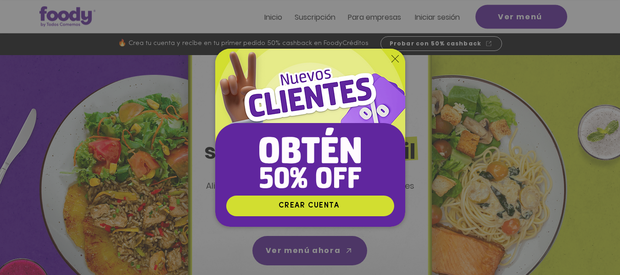
click at [505, 8] on div "Nuevos suscriptores 50% off" at bounding box center [310, 137] width 620 height 275
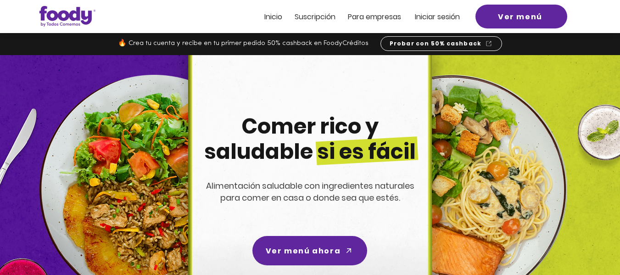
click at [450, 19] on span "Iniciar sesión" at bounding box center [437, 16] width 45 height 11
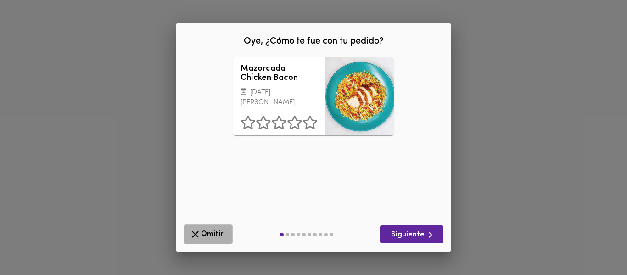
click at [222, 239] on span "Omitir" at bounding box center [207, 233] width 37 height 11
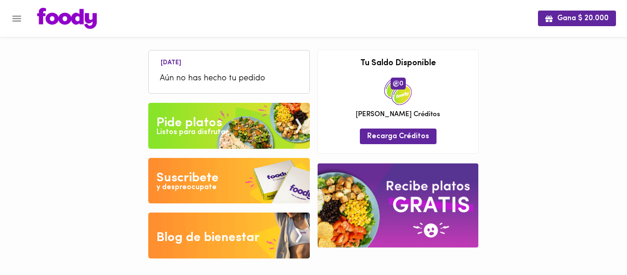
click at [239, 67] on ul "Mañana Aún no has hecho tu pedido" at bounding box center [228, 72] width 151 height 39
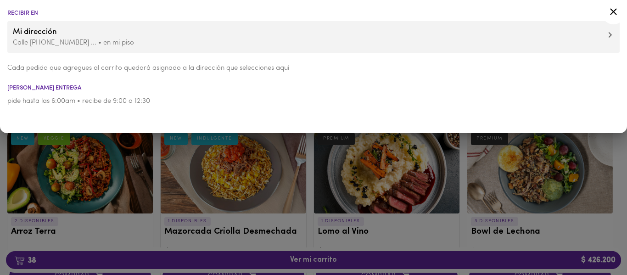
click at [302, 261] on div at bounding box center [313, 137] width 627 height 275
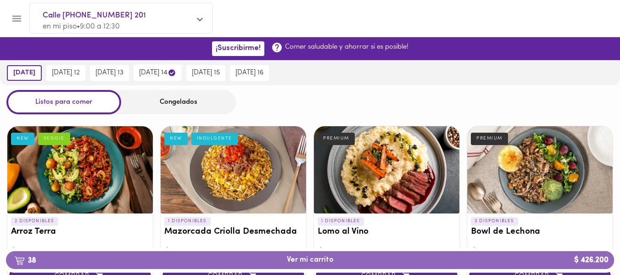
click at [302, 261] on span "38 Ver mi carrito $ 426.200" at bounding box center [310, 260] width 47 height 9
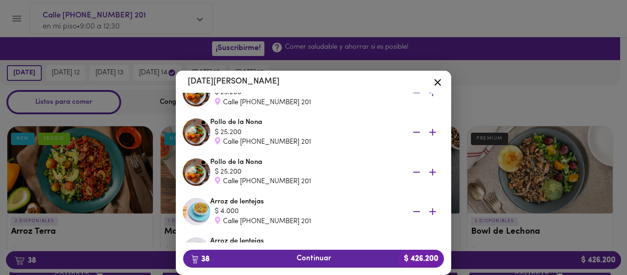
scroll to position [250, 0]
click at [439, 79] on icon at bounding box center [437, 82] width 11 height 11
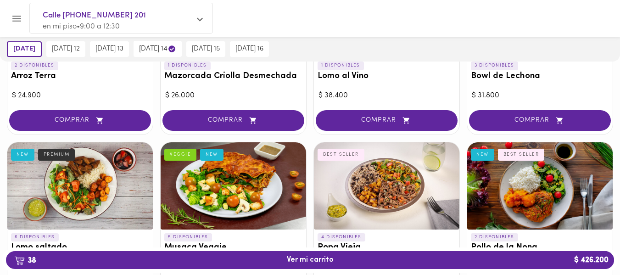
scroll to position [156, 0]
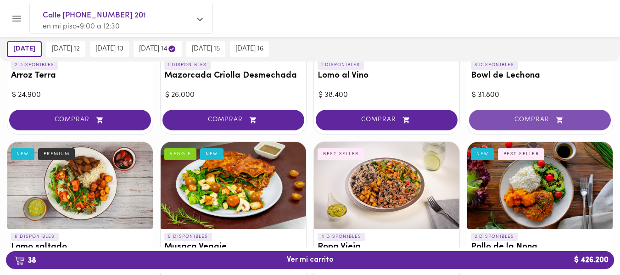
click at [541, 120] on span "COMPRAR" at bounding box center [539, 120] width 119 height 8
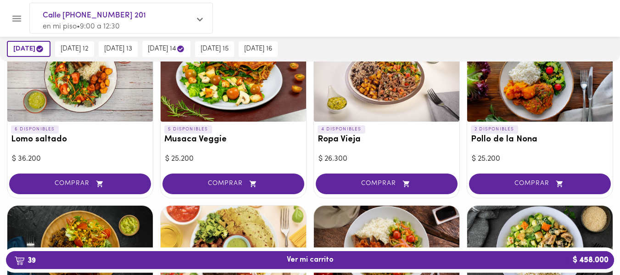
scroll to position [265, 0]
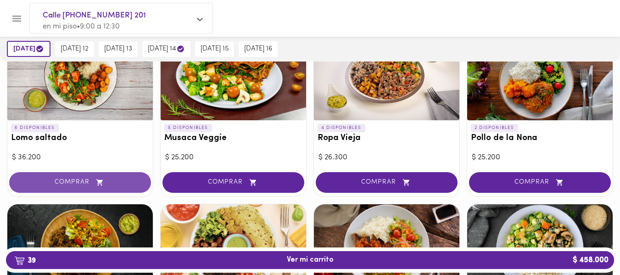
click at [71, 184] on span "COMPRAR" at bounding box center [80, 182] width 119 height 8
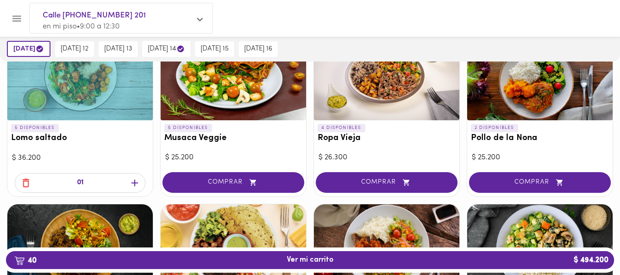
click at [134, 181] on icon "button" at bounding box center [134, 182] width 7 height 7
click at [20, 184] on icon "button" at bounding box center [25, 182] width 11 height 11
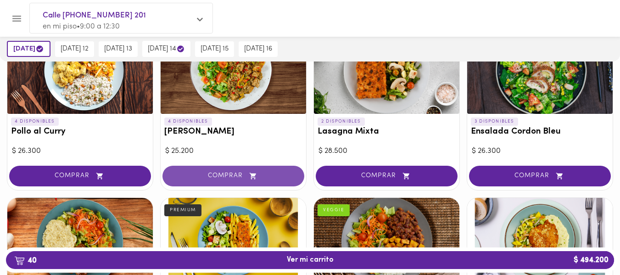
scroll to position [656, 0]
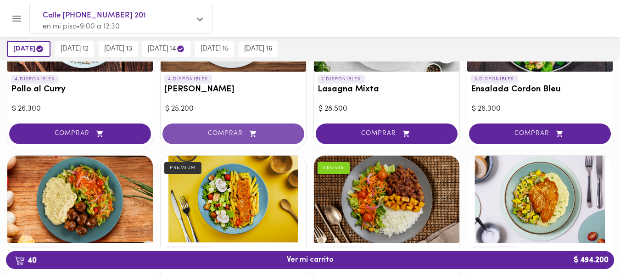
click at [216, 135] on span "COMPRAR" at bounding box center [233, 134] width 119 height 8
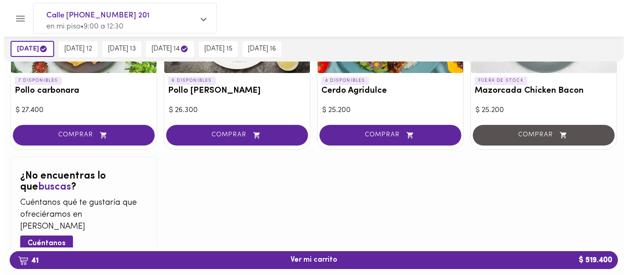
scroll to position [974, 0]
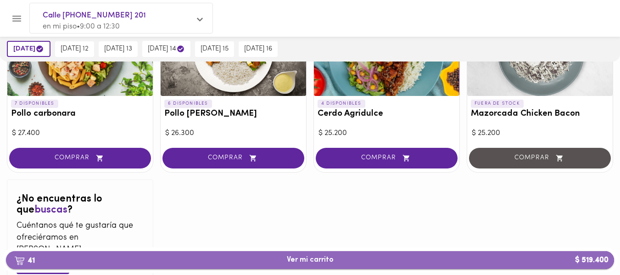
click at [316, 258] on span "41 Ver mi carrito $ 519.400" at bounding box center [310, 260] width 47 height 9
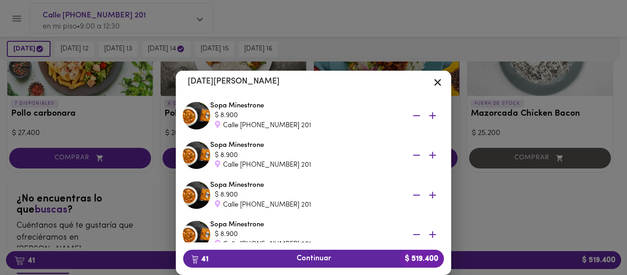
scroll to position [1279, 0]
click at [433, 82] on icon at bounding box center [437, 82] width 11 height 11
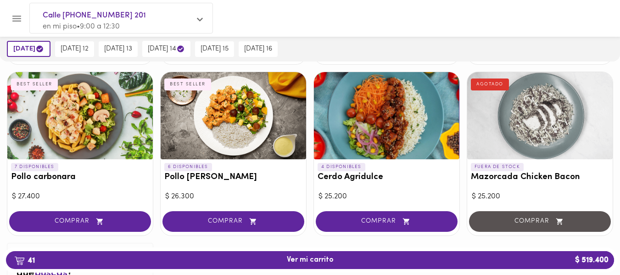
scroll to position [909, 0]
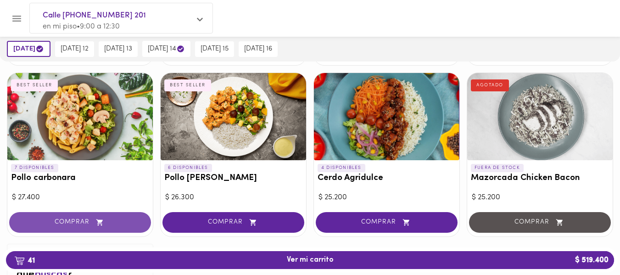
click at [64, 219] on span "COMPRAR" at bounding box center [80, 222] width 119 height 8
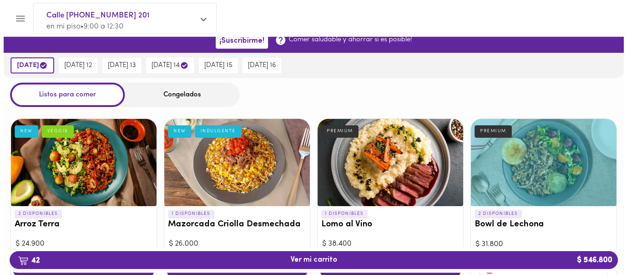
scroll to position [105, 0]
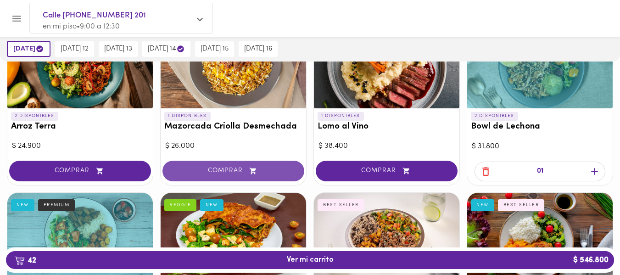
click at [209, 166] on button "COMPRAR" at bounding box center [233, 171] width 142 height 21
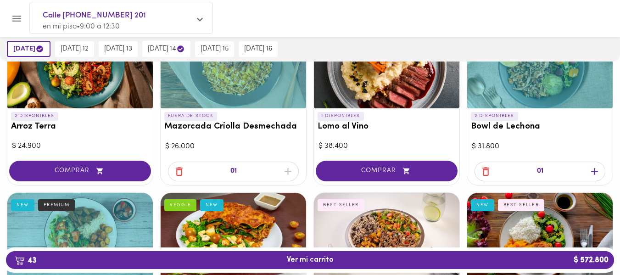
click at [236, 256] on span "43 Ver mi carrito $ 572.800" at bounding box center [309, 260] width 593 height 9
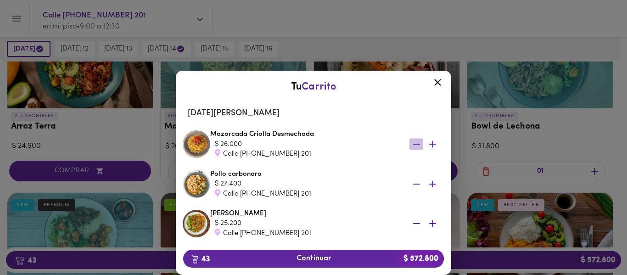
click at [411, 142] on icon "button" at bounding box center [416, 144] width 11 height 11
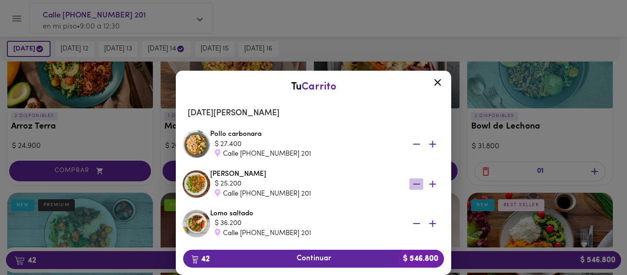
click at [411, 185] on icon "button" at bounding box center [416, 183] width 11 height 11
click at [411, 146] on icon "button" at bounding box center [416, 144] width 11 height 11
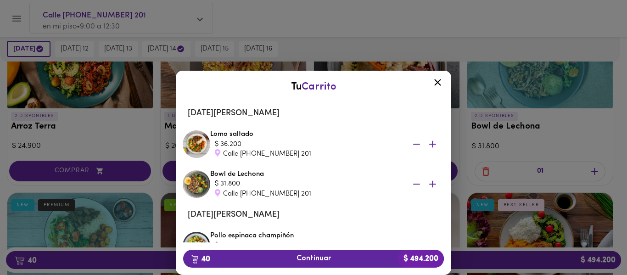
click at [413, 184] on icon "button" at bounding box center [416, 184] width 7 height 1
click at [411, 141] on icon "button" at bounding box center [416, 144] width 11 height 11
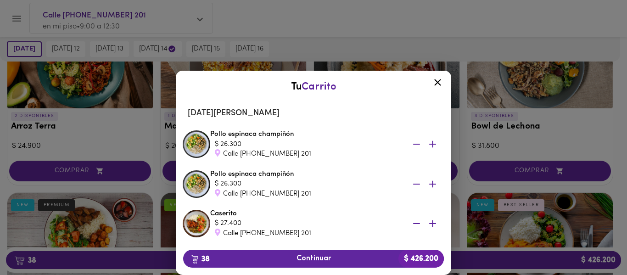
click at [309, 22] on div at bounding box center [313, 137] width 627 height 275
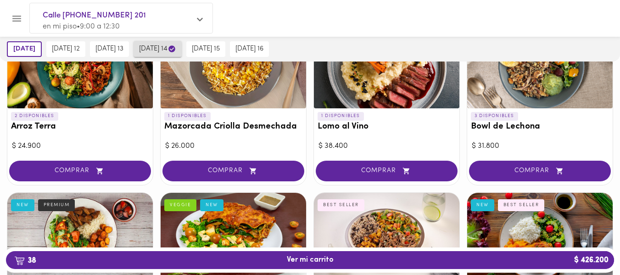
click at [163, 49] on span "jueves 14" at bounding box center [157, 49] width 37 height 9
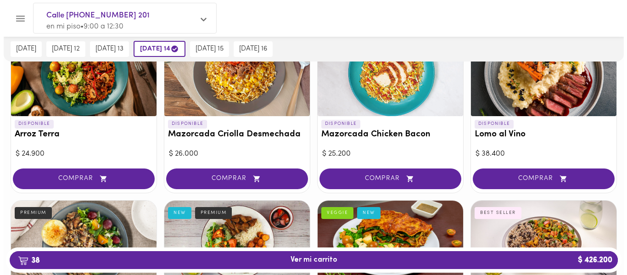
scroll to position [98, 0]
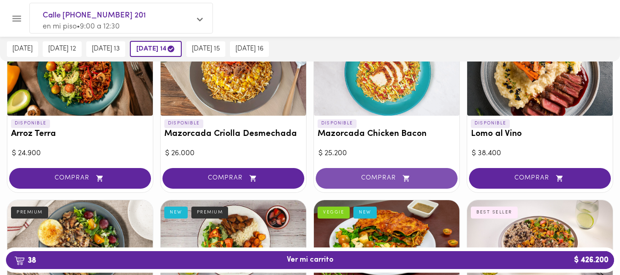
click at [342, 176] on span "COMPRAR" at bounding box center [386, 178] width 119 height 8
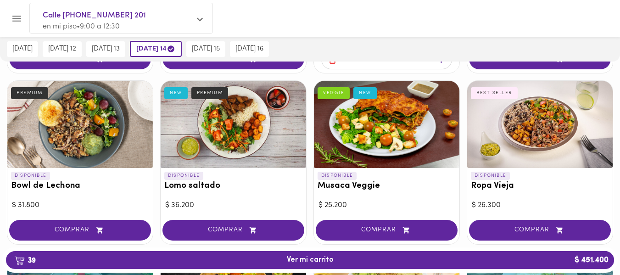
scroll to position [217, 0]
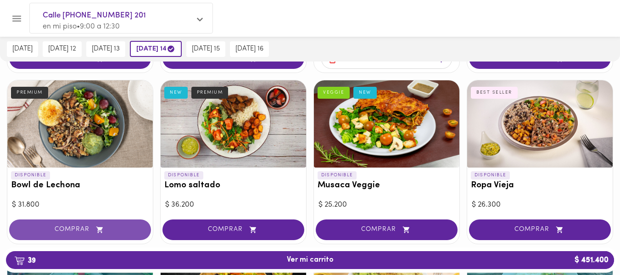
click at [78, 227] on span "COMPRAR" at bounding box center [80, 230] width 119 height 8
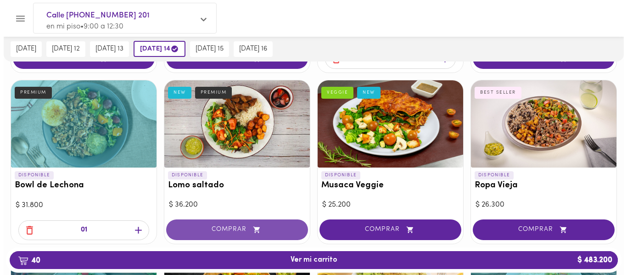
scroll to position [293, 0]
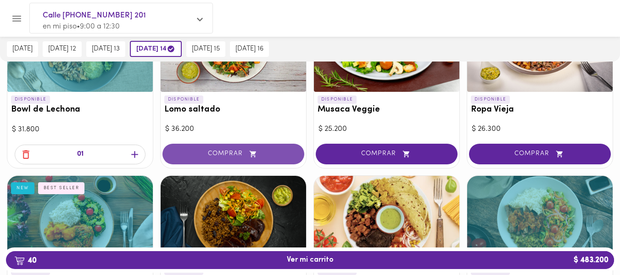
click at [234, 147] on button "COMPRAR" at bounding box center [233, 154] width 142 height 21
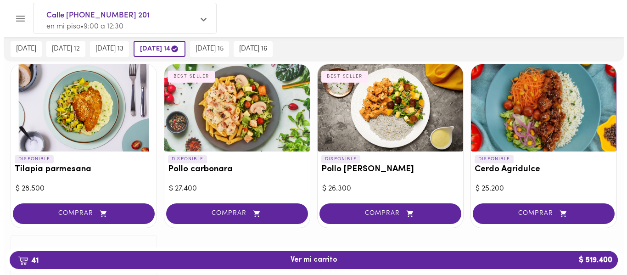
scroll to position [954, 0]
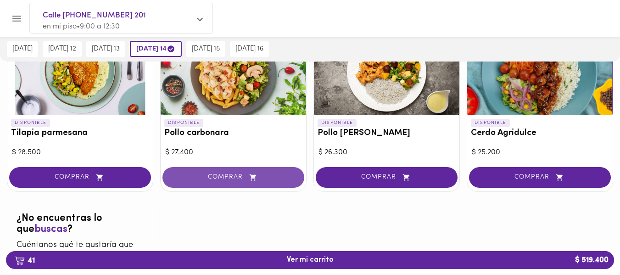
click at [210, 181] on span "COMPRAR" at bounding box center [233, 177] width 119 height 8
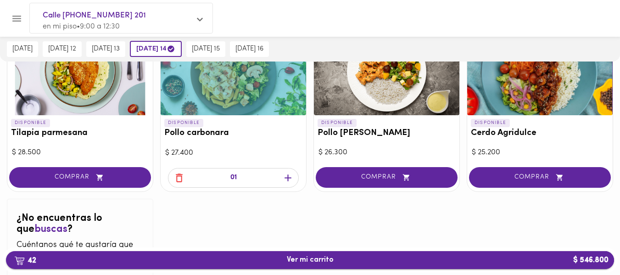
click at [290, 256] on span "42 Ver mi carrito $ 546.800" at bounding box center [310, 260] width 47 height 9
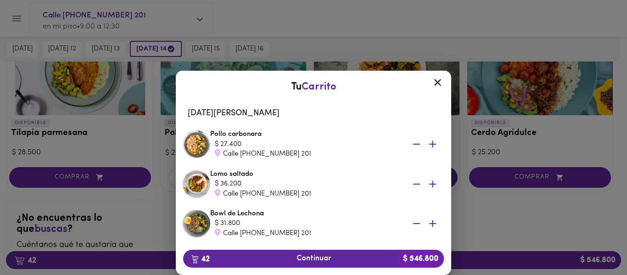
click at [434, 82] on icon at bounding box center [437, 82] width 11 height 11
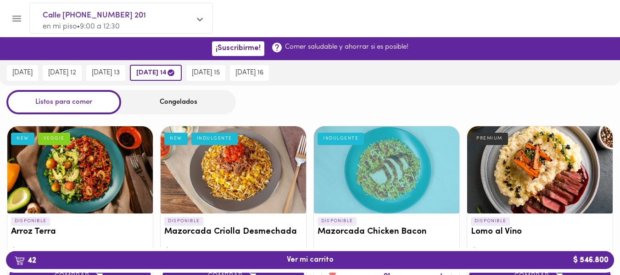
click at [192, 101] on div "Congelados" at bounding box center [178, 102] width 115 height 24
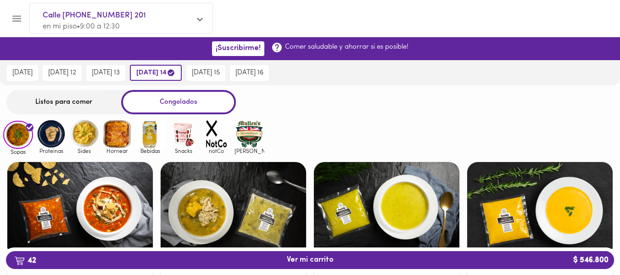
click at [52, 133] on img at bounding box center [51, 134] width 30 height 30
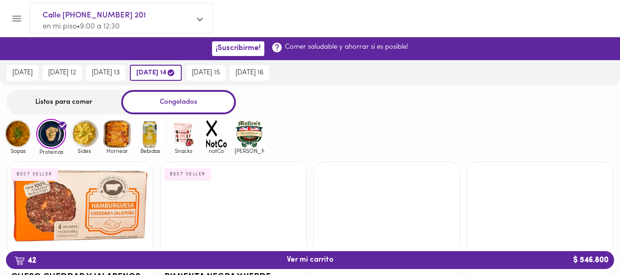
scroll to position [1, 0]
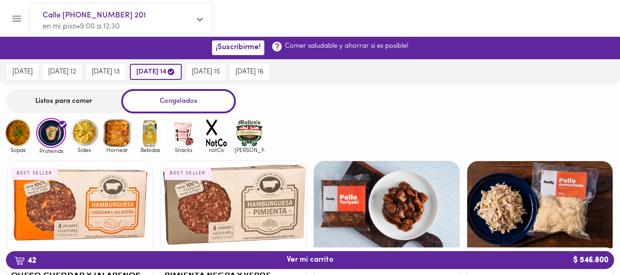
click at [82, 139] on img at bounding box center [84, 133] width 30 height 30
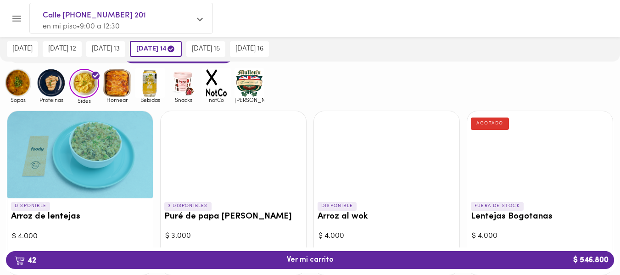
scroll to position [50, 0]
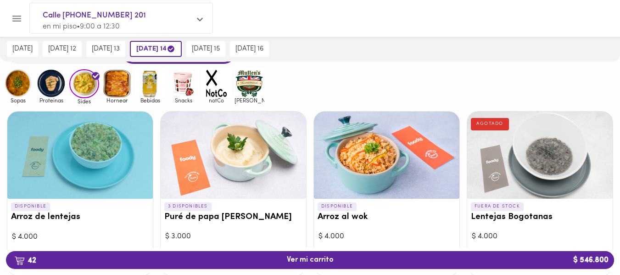
click at [123, 90] on img at bounding box center [117, 83] width 30 height 30
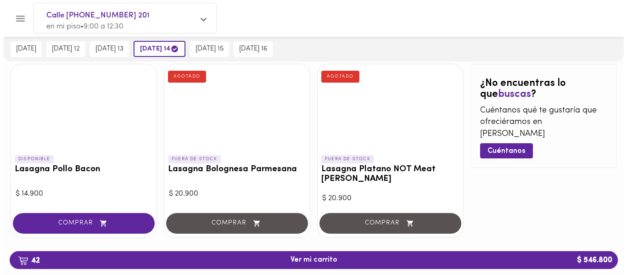
scroll to position [109, 0]
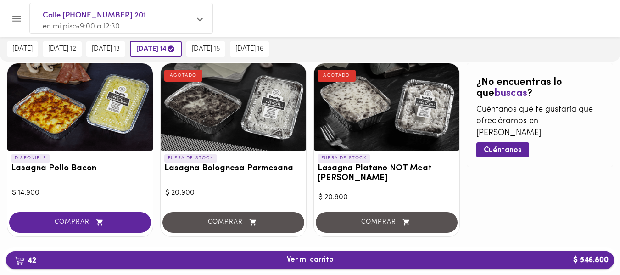
click at [104, 256] on span "42 Ver mi carrito $ 546.800" at bounding box center [309, 260] width 593 height 9
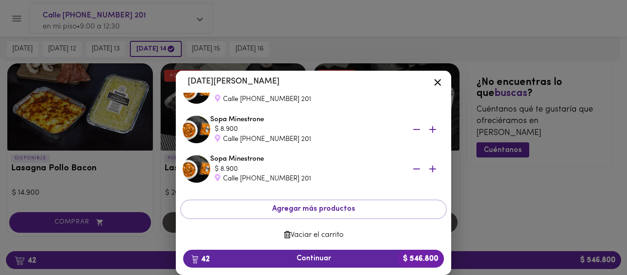
scroll to position [1605, 0]
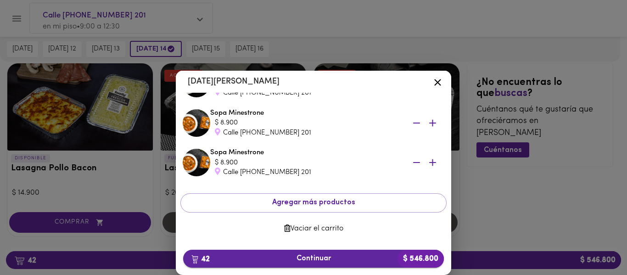
click at [309, 262] on span "42 Continuar $ 546.800" at bounding box center [313, 258] width 246 height 9
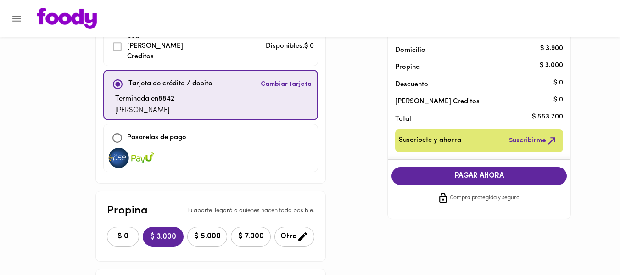
scroll to position [64, 0]
click at [122, 128] on input "checkbox" at bounding box center [117, 138] width 20 height 20
checkbox input "true"
checkbox input "false"
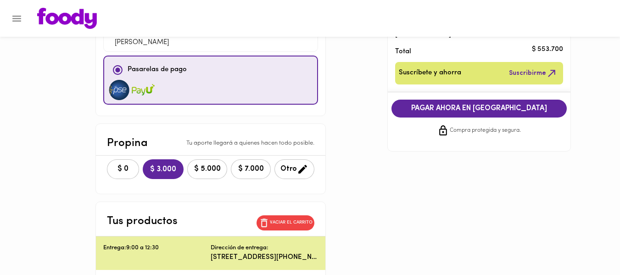
scroll to position [0, 0]
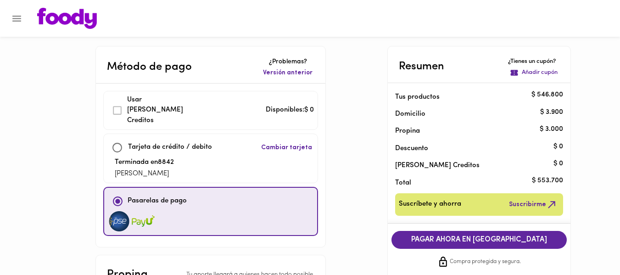
click at [438, 234] on button "PAGAR AHORA EN PASARELA" at bounding box center [478, 240] width 175 height 18
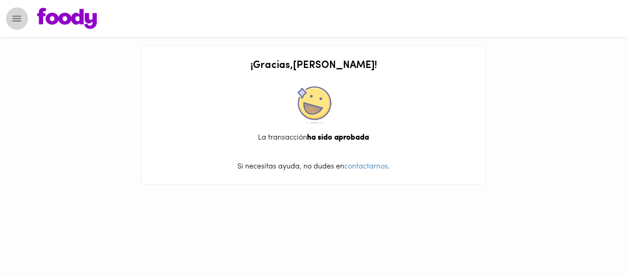
click at [19, 21] on icon "Menu" at bounding box center [16, 19] width 9 height 6
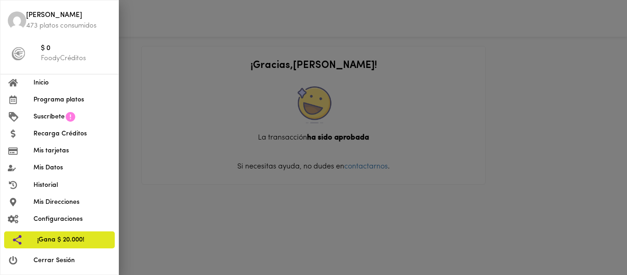
click at [47, 83] on span "Inicio" at bounding box center [72, 83] width 78 height 10
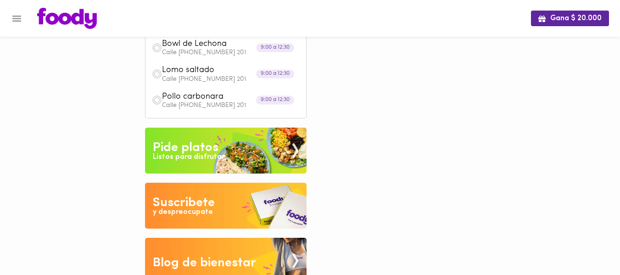
scroll to position [1084, 0]
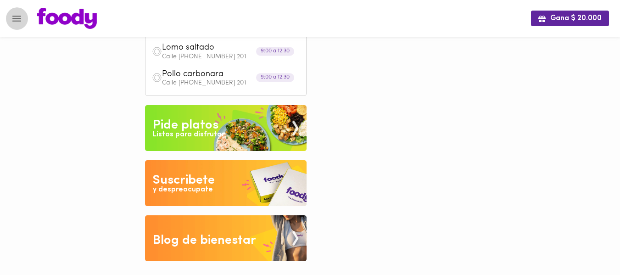
click at [20, 16] on icon "Menu" at bounding box center [16, 19] width 9 height 6
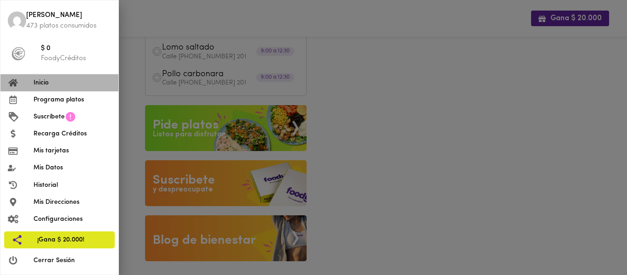
click at [38, 88] on li "Inicio" at bounding box center [59, 82] width 118 height 17
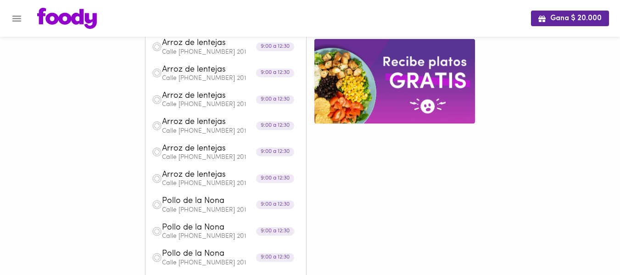
scroll to position [668, 0]
